Goal: Task Accomplishment & Management: Use online tool/utility

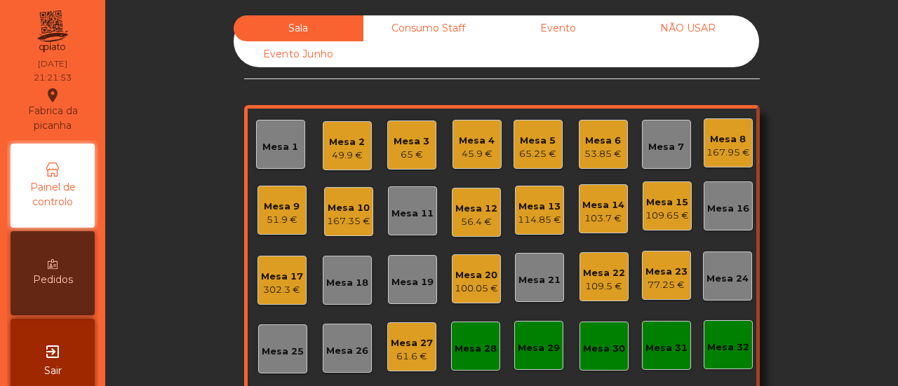
click at [716, 341] on div "Mesa 32" at bounding box center [728, 348] width 42 height 14
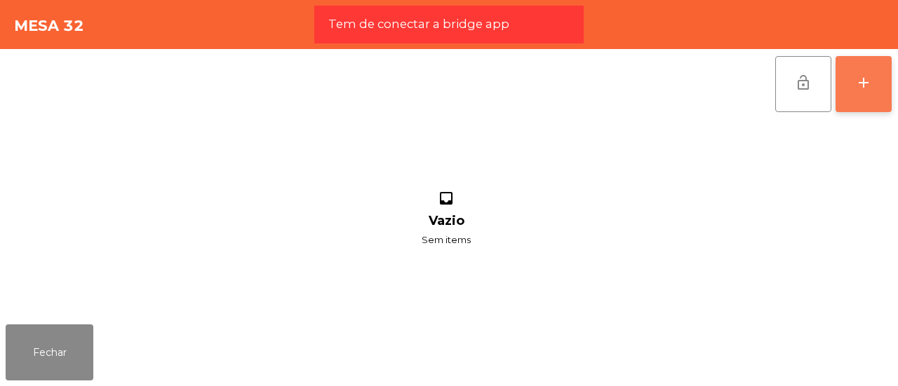
click at [881, 85] on button "add" at bounding box center [863, 84] width 56 height 56
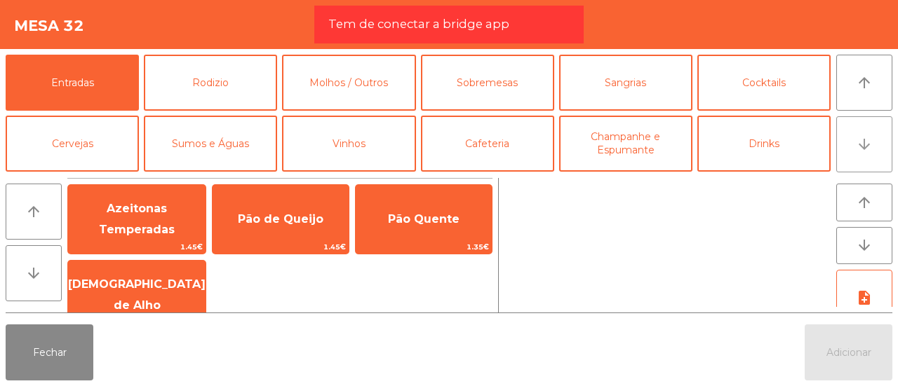
click at [867, 137] on icon "arrow_downward" at bounding box center [863, 144] width 17 height 17
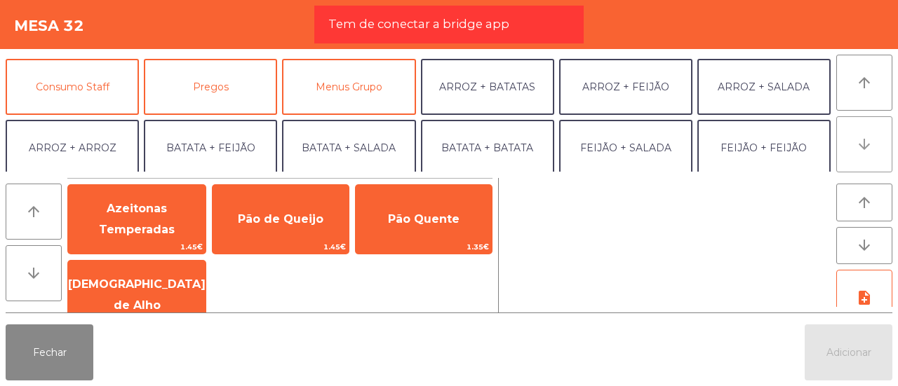
scroll to position [122, 0]
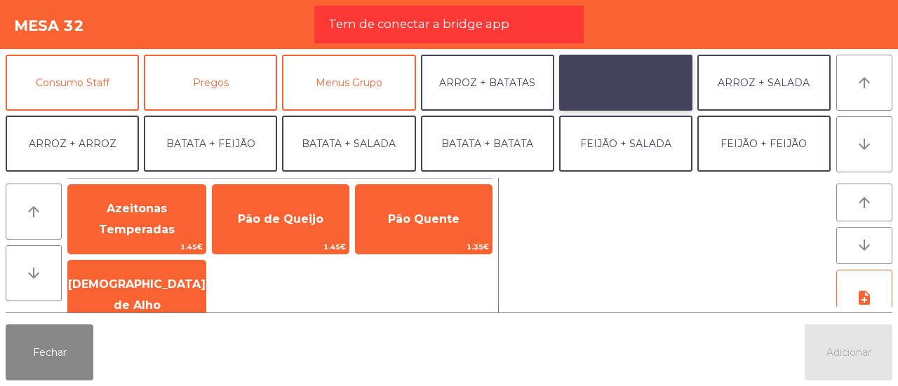
click at [641, 76] on button "ARROZ + FEIJÃO" at bounding box center [625, 83] width 133 height 56
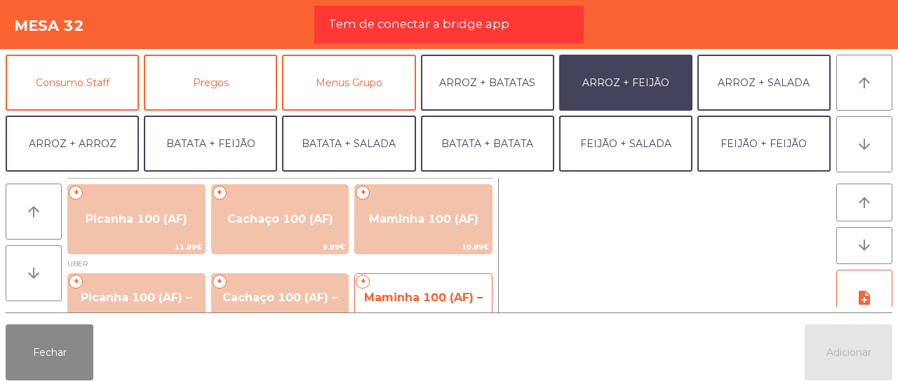
click at [416, 291] on span "Maminha 100 (AF) – UBER" at bounding box center [423, 308] width 119 height 34
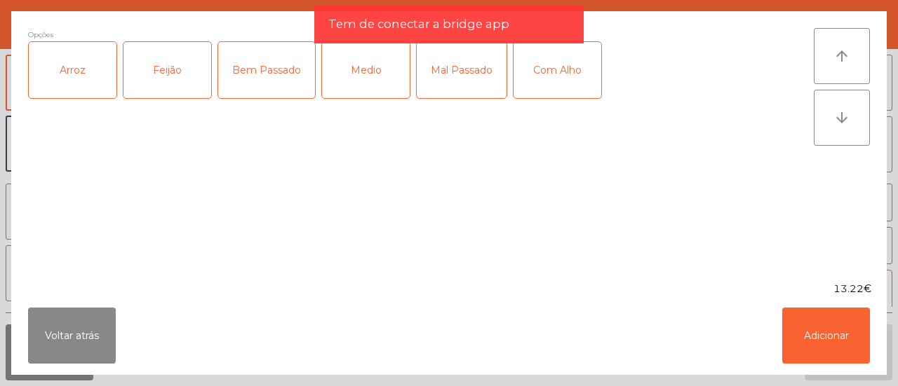
click at [73, 75] on div "Arroz" at bounding box center [73, 70] width 88 height 56
click at [158, 75] on div "Feijão" at bounding box center [167, 70] width 88 height 56
click at [360, 62] on div "Medio" at bounding box center [366, 70] width 88 height 56
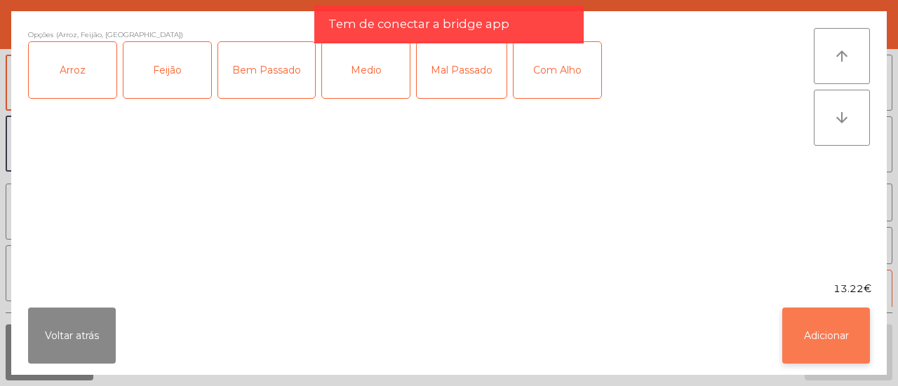
click at [837, 329] on button "Adicionar" at bounding box center [826, 336] width 88 height 56
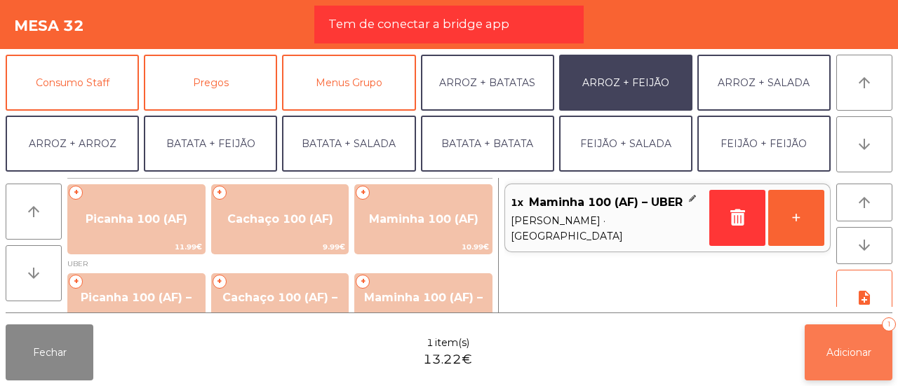
click at [839, 343] on button "Adicionar 1" at bounding box center [848, 353] width 88 height 56
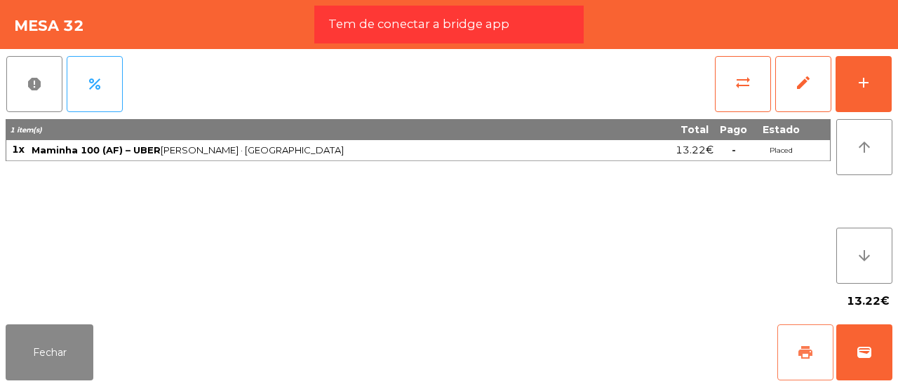
click at [813, 349] on span "print" at bounding box center [805, 352] width 17 height 17
click at [855, 365] on button "wallet" at bounding box center [864, 353] width 56 height 56
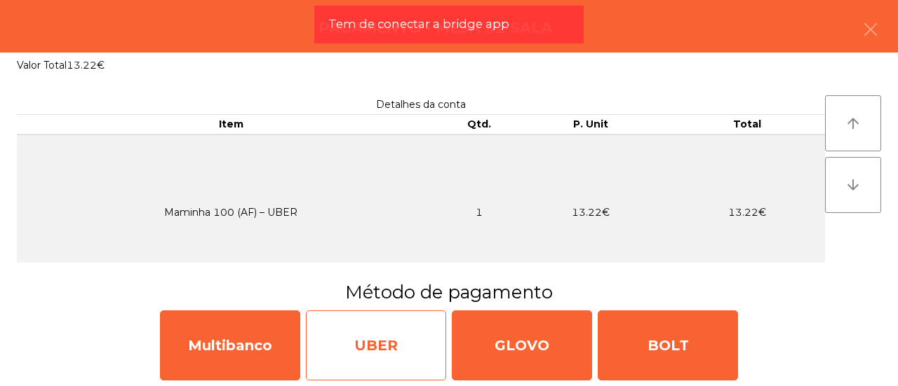
click at [401, 347] on div "UBER" at bounding box center [376, 346] width 140 height 70
select select "**"
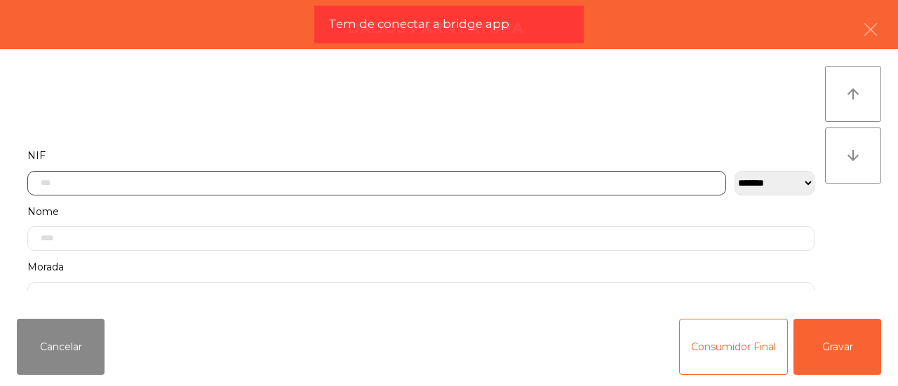
click at [392, 184] on input "text" at bounding box center [376, 183] width 698 height 25
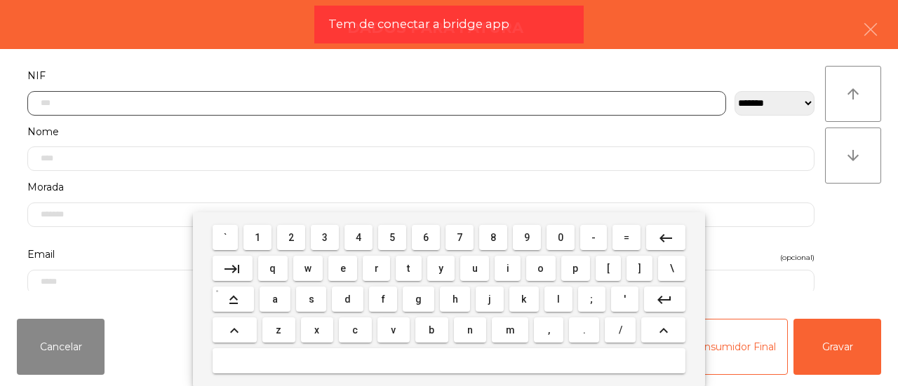
click at [330, 104] on input "text" at bounding box center [376, 103] width 698 height 25
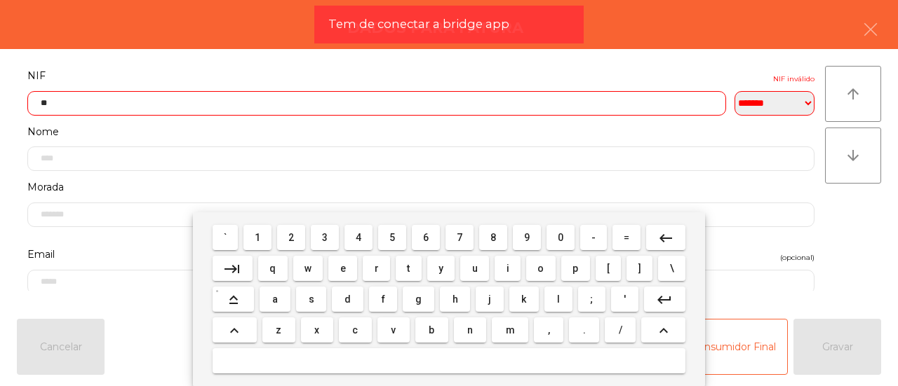
type input "*"
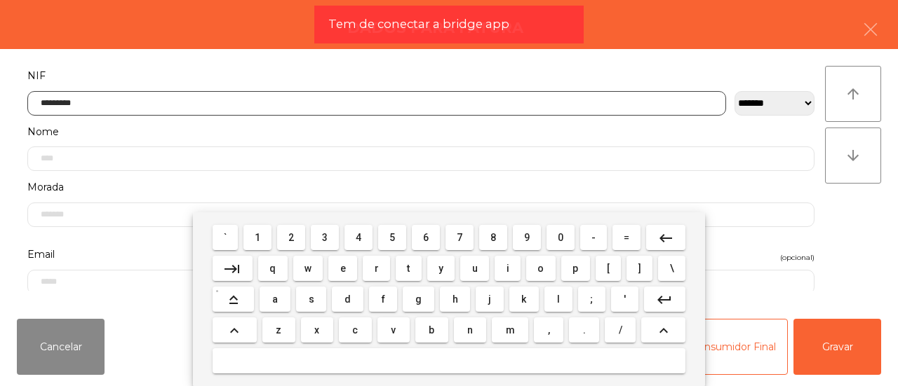
type input "*********"
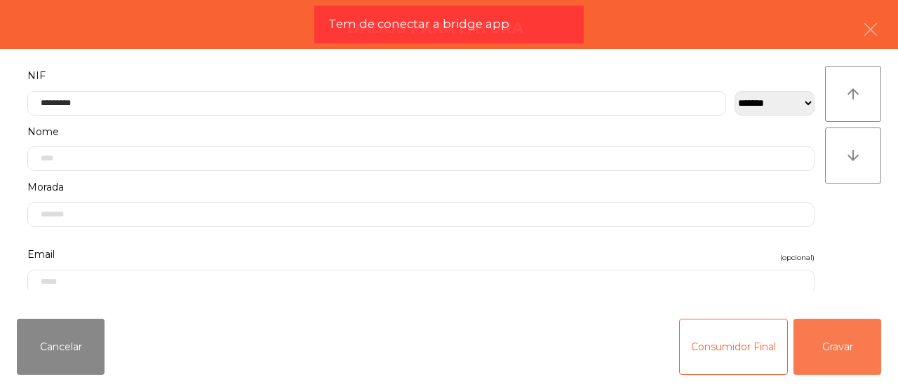
click at [853, 337] on button "Gravar" at bounding box center [837, 347] width 88 height 56
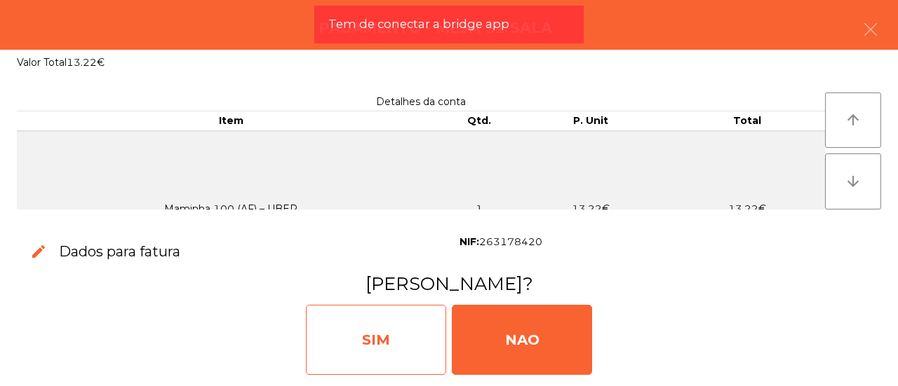
click at [414, 323] on div "SIM" at bounding box center [376, 340] width 140 height 70
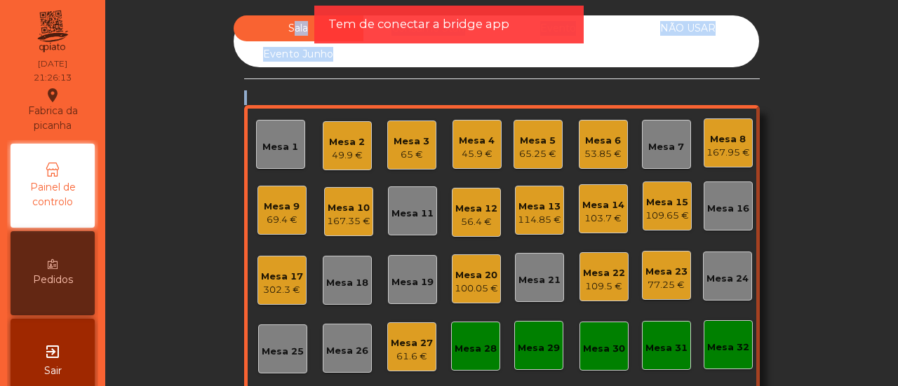
drag, startPoint x: 210, startPoint y: 178, endPoint x: 527, endPoint y: -83, distance: 410.9
click at [527, 0] on html "Fabrica da picanha location_on [DATE] 21:26:13 Painel de controlo Pedidos exit_…" at bounding box center [449, 193] width 898 height 386
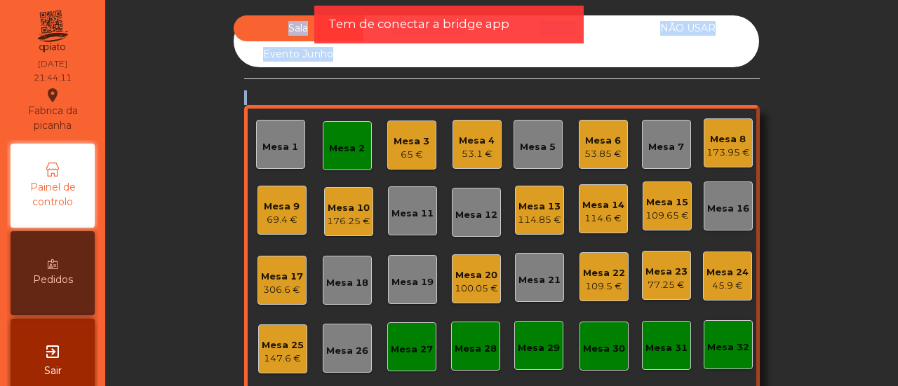
click at [173, 98] on div "Sala Consumo Staff Evento NÃO USAR Evento Junho Mesa 1 Mesa 2 Mesa 3 65 € [GEOG…" at bounding box center [501, 250] width 755 height 470
